Goal: Information Seeking & Learning: Learn about a topic

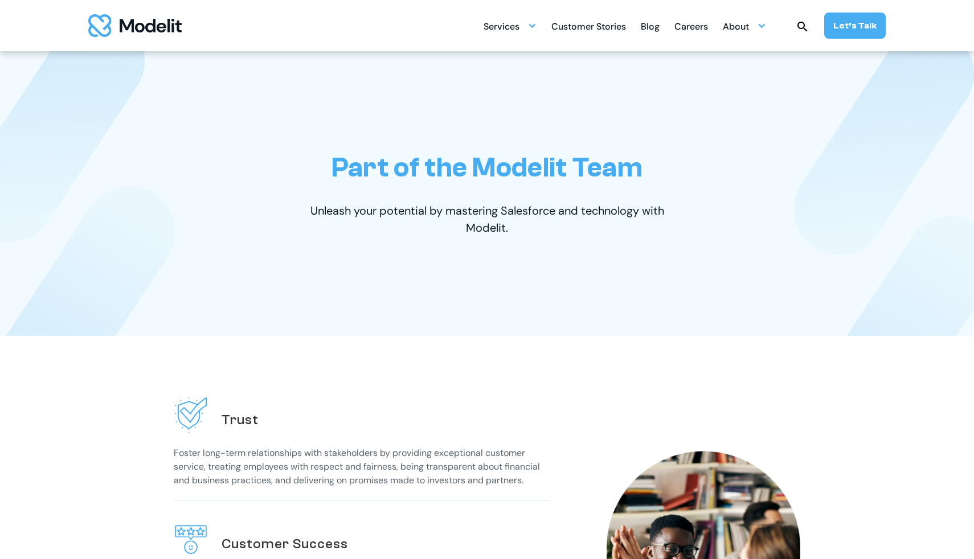
click at [781, 222] on div "Part of the Modelit Team Unleash your potential by mastering Salesforce and tec…" at bounding box center [487, 193] width 706 height 285
click at [701, 32] on div "Careers" at bounding box center [691, 28] width 34 height 22
click at [695, 25] on div "Careers" at bounding box center [691, 28] width 34 height 22
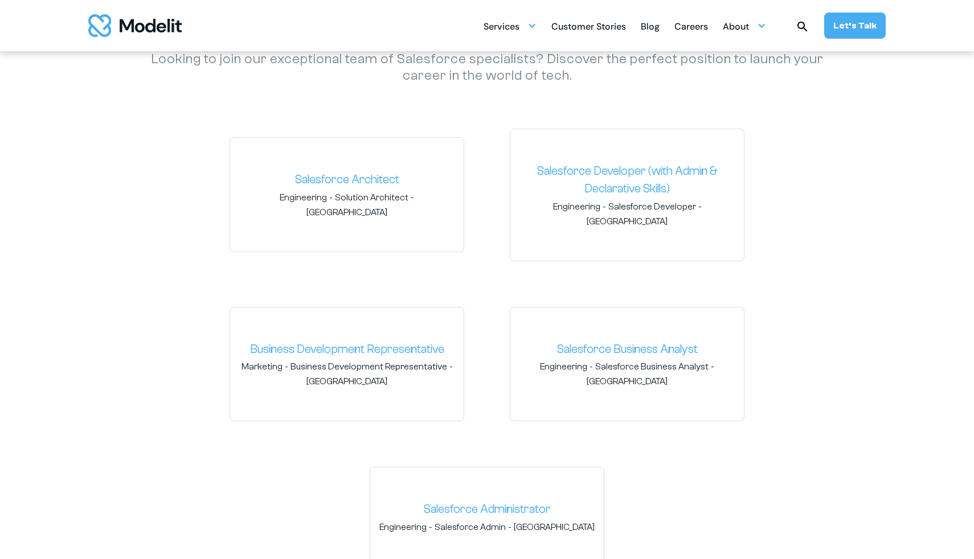
scroll to position [1719, 0]
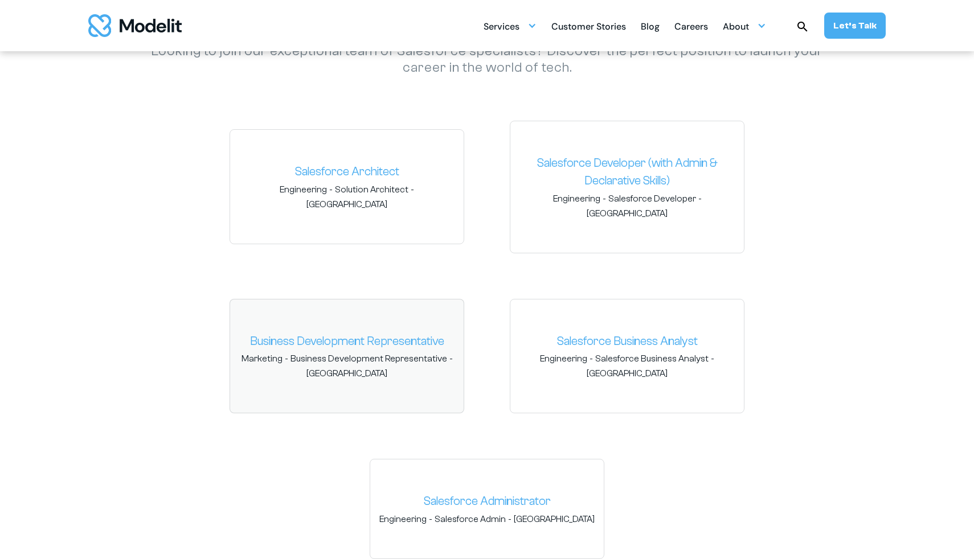
click at [394, 333] on link "Business Development Representative" at bounding box center [346, 342] width 215 height 18
